Goal: Browse casually: Explore the website without a specific task or goal

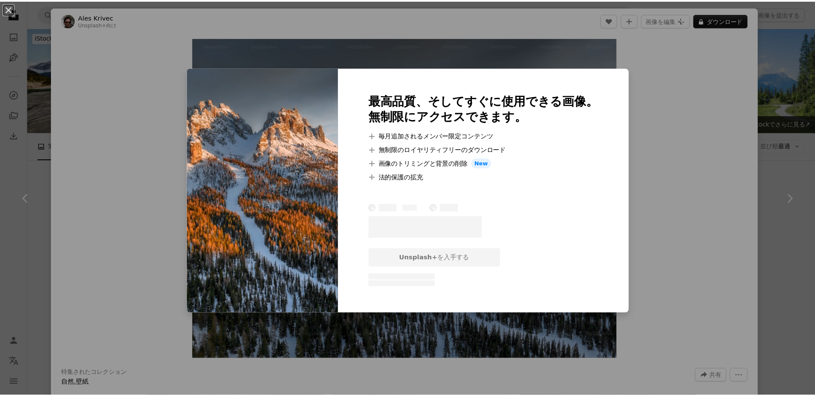
scroll to position [308, 0]
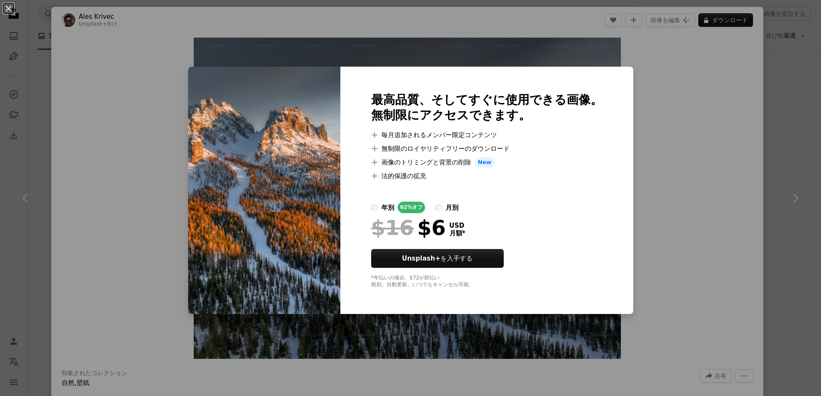
click at [708, 207] on div "An X shape 最高品質、そしてすぐに使用できる画像。 無制限にアクセスできます。 A plus sign 毎月追加されるメンバー限定コンテンツ A p…" at bounding box center [410, 198] width 821 height 396
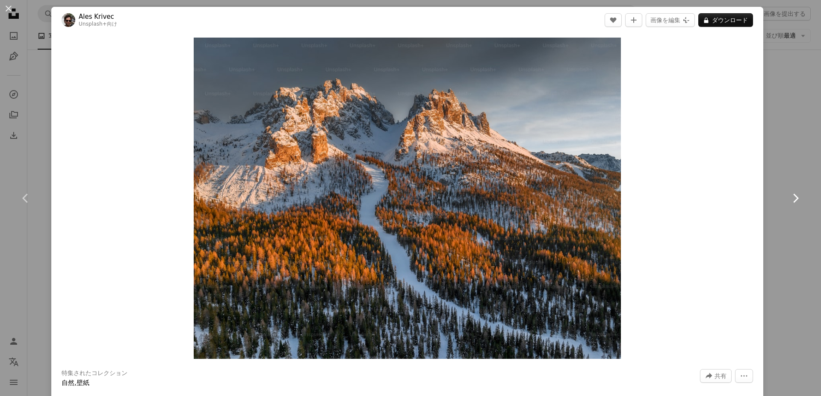
click at [782, 173] on link "Chevron right" at bounding box center [795, 198] width 51 height 82
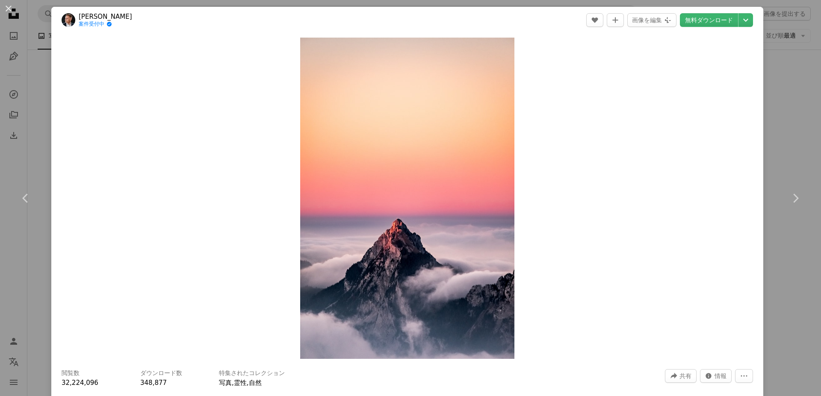
drag, startPoint x: 803, startPoint y: 133, endPoint x: 789, endPoint y: 130, distance: 13.4
click at [801, 132] on div "An X shape Chevron left Chevron right [PERSON_NAME] 案件受付中 A checkmark inside of…" at bounding box center [410, 198] width 821 height 396
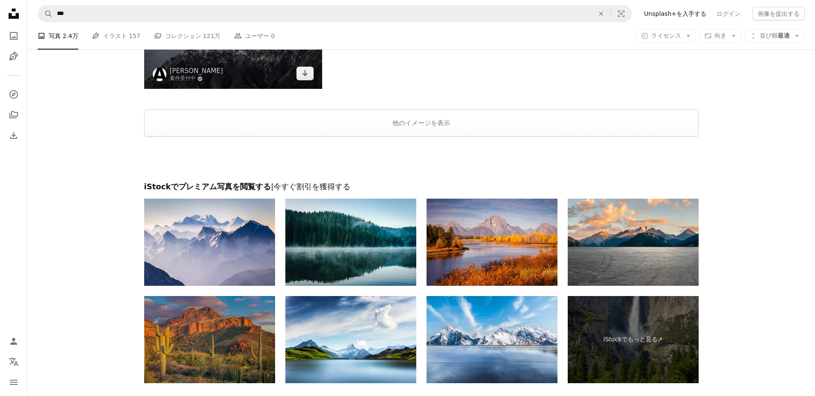
scroll to position [1279, 0]
